Goal: Navigation & Orientation: Go to known website

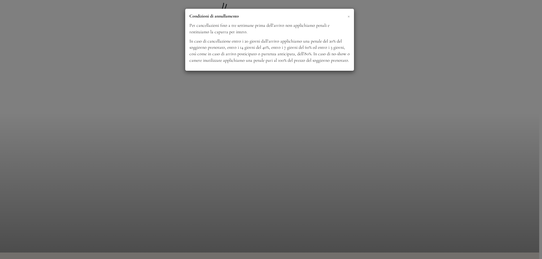
click at [349, 17] on span "×" at bounding box center [348, 15] width 2 height 7
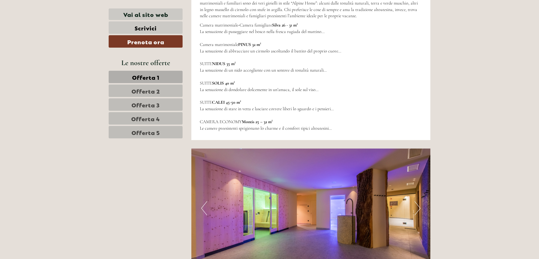
scroll to position [2144, 0]
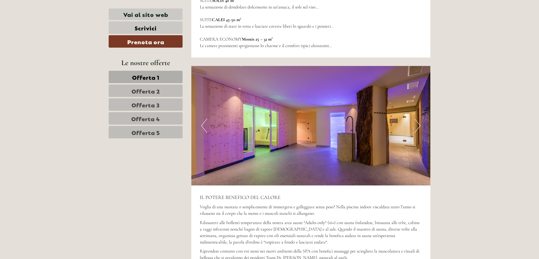
click at [417, 119] on button "Next" at bounding box center [417, 126] width 6 height 14
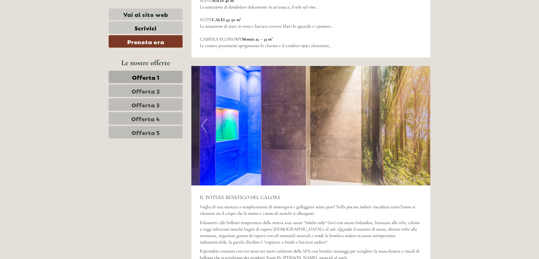
click at [416, 119] on button "Next" at bounding box center [417, 126] width 6 height 14
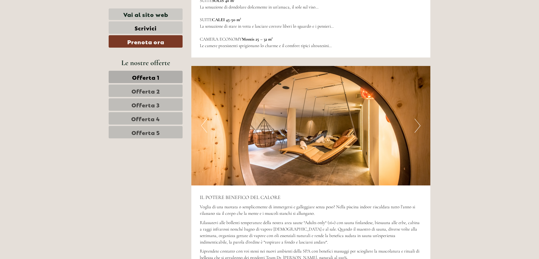
click at [416, 119] on button "Next" at bounding box center [417, 126] width 6 height 14
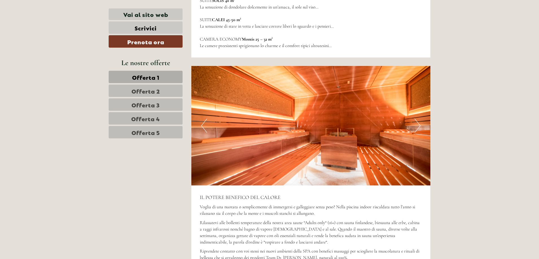
click at [416, 119] on button "Next" at bounding box center [417, 126] width 6 height 14
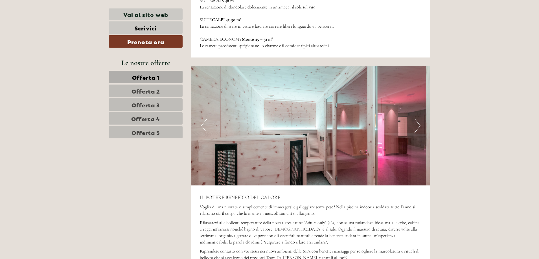
click at [415, 119] on button "Next" at bounding box center [417, 126] width 6 height 14
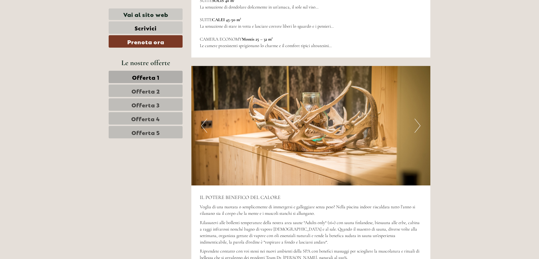
click at [414, 119] on button "Next" at bounding box center [417, 126] width 6 height 14
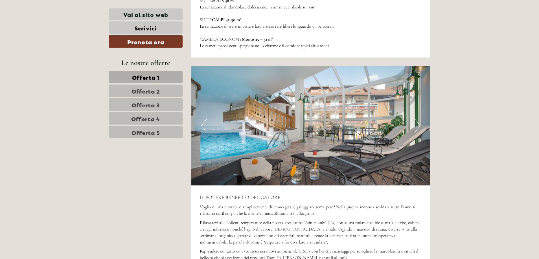
click at [414, 119] on button "Next" at bounding box center [417, 126] width 6 height 14
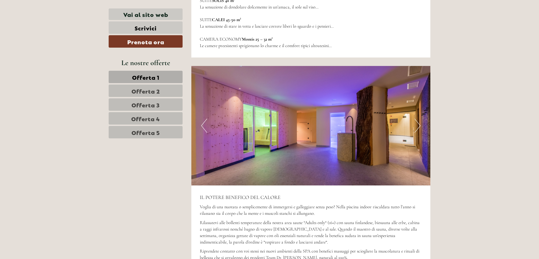
click at [414, 119] on button "Next" at bounding box center [417, 126] width 6 height 14
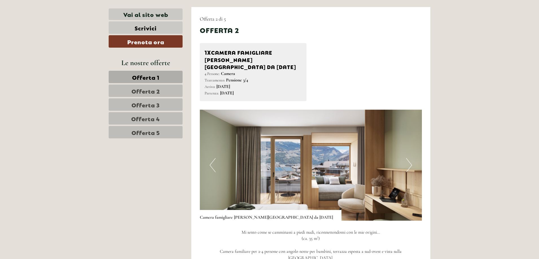
scroll to position [987, 0]
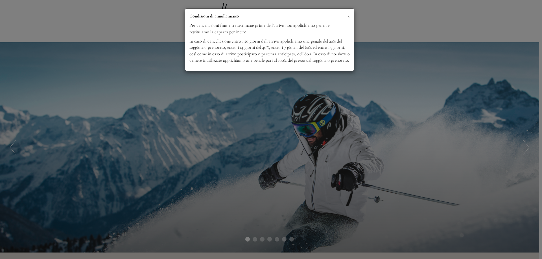
click at [349, 18] on span "×" at bounding box center [348, 15] width 2 height 7
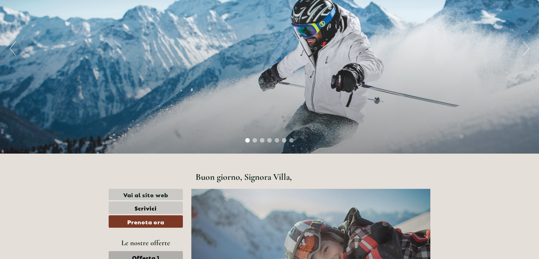
scroll to position [113, 0]
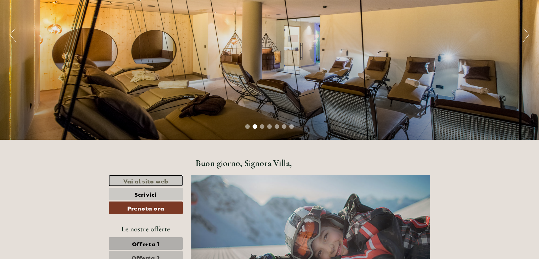
click at [148, 181] on link "Vai al sito web" at bounding box center [146, 181] width 74 height 12
